Goal: Task Accomplishment & Management: Manage account settings

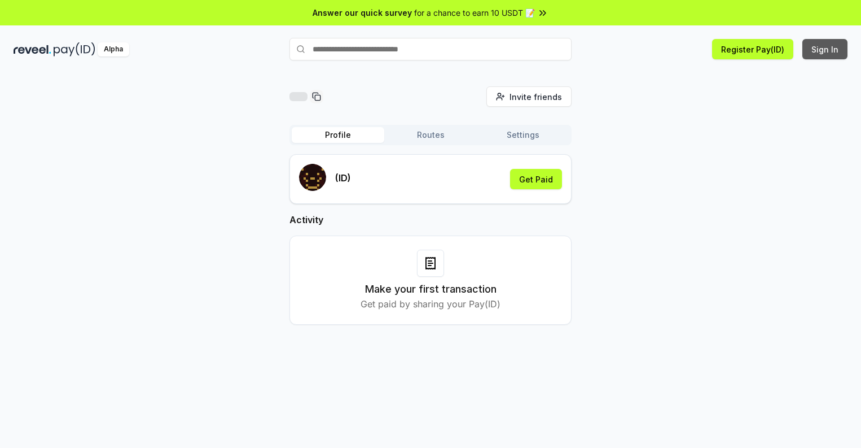
click at [826, 49] on button "Sign In" at bounding box center [825, 49] width 45 height 20
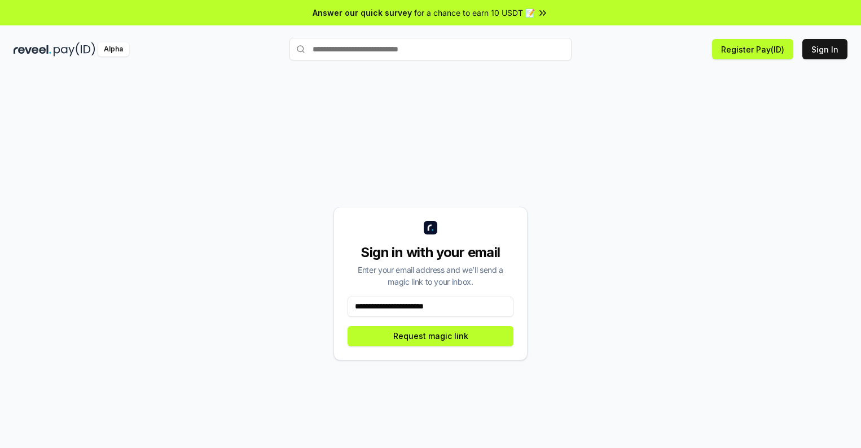
type input "**********"
click at [431, 335] on button "Request magic link" at bounding box center [431, 336] width 166 height 20
